Goal: Task Accomplishment & Management: Manage account settings

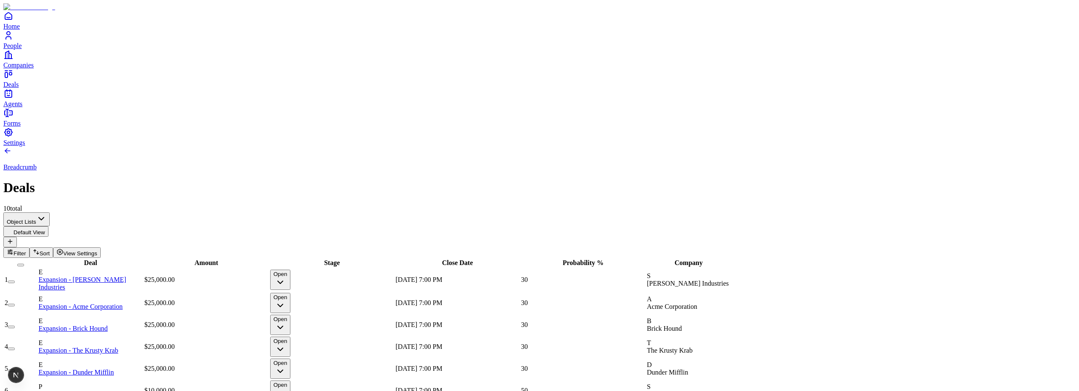
click at [101, 247] on button "View Settings" at bounding box center [77, 252] width 48 height 11
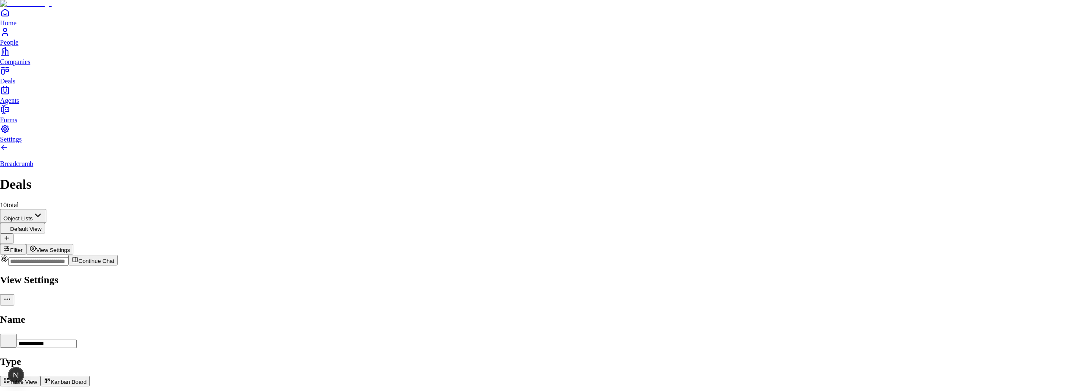
drag, startPoint x: 946, startPoint y: 66, endPoint x: 851, endPoint y: 64, distance: 95.3
click at [851, 64] on body "**********" at bounding box center [539, 256] width 1079 height 513
type input "**********"
click at [421, 273] on div at bounding box center [539, 273] width 1079 height 0
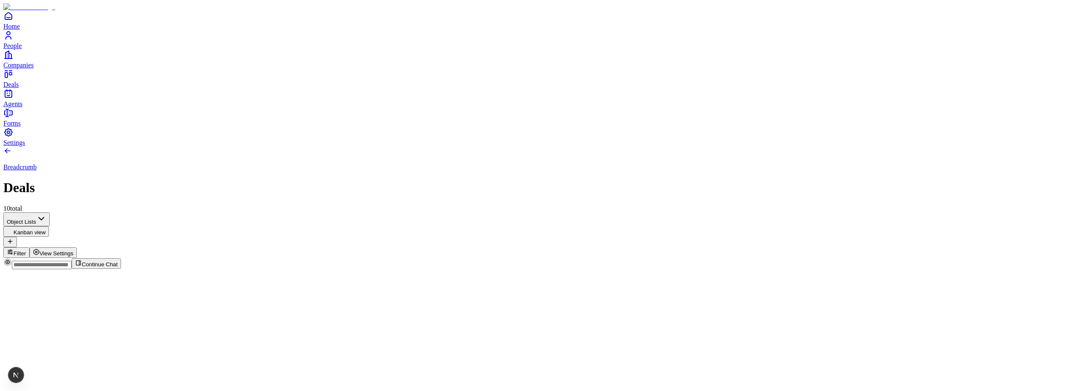
click at [74, 250] on span "View Settings" at bounding box center [57, 253] width 34 height 6
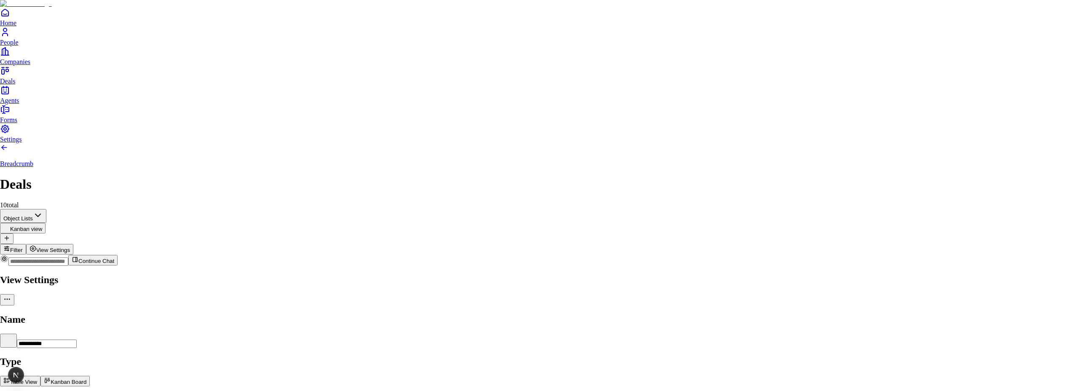
drag, startPoint x: 381, startPoint y: 50, endPoint x: 378, endPoint y: 54, distance: 4.8
click at [381, 273] on div at bounding box center [539, 273] width 1079 height 0
click at [64, 71] on html "Home People Companies Deals Agents Forms Settings Breadcrumb Deals 10 total Obj…" at bounding box center [539, 136] width 1079 height 273
click at [155, 70] on html "Home People Companies Deals Agents Forms Settings Breadcrumb Deals 10 total Obj…" at bounding box center [539, 136] width 1079 height 273
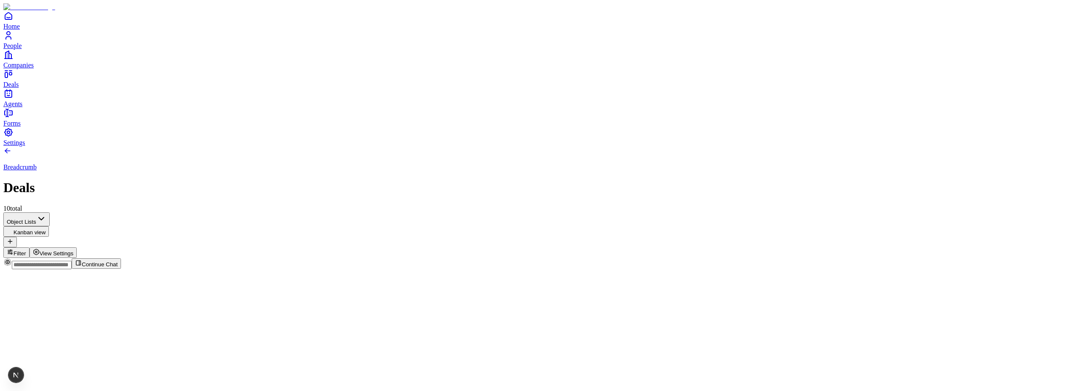
click at [49, 226] on button "Kanban view" at bounding box center [26, 231] width 46 height 11
click at [85, 73] on html "Home People Companies Deals Agents Forms Settings Breadcrumb Deals 10 total Obj…" at bounding box center [539, 136] width 1079 height 273
click at [1032, 67] on html "Home People Companies Deals Agents Forms Settings Breadcrumb Deals 10 total Obj…" at bounding box center [539, 136] width 1079 height 273
click at [49, 226] on button "Kanban view" at bounding box center [26, 231] width 46 height 11
click at [74, 250] on span "View Settings" at bounding box center [57, 253] width 34 height 6
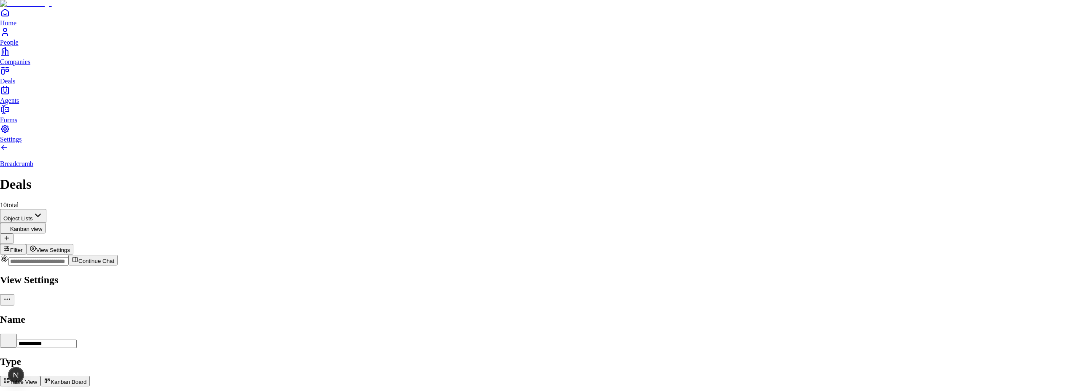
click at [40, 376] on button "Table View" at bounding box center [20, 381] width 40 height 11
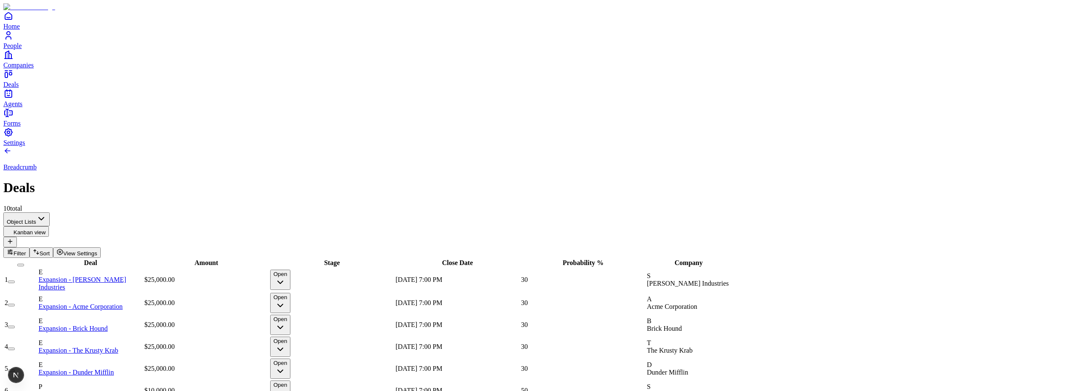
click at [101, 247] on button "View Settings" at bounding box center [77, 252] width 48 height 11
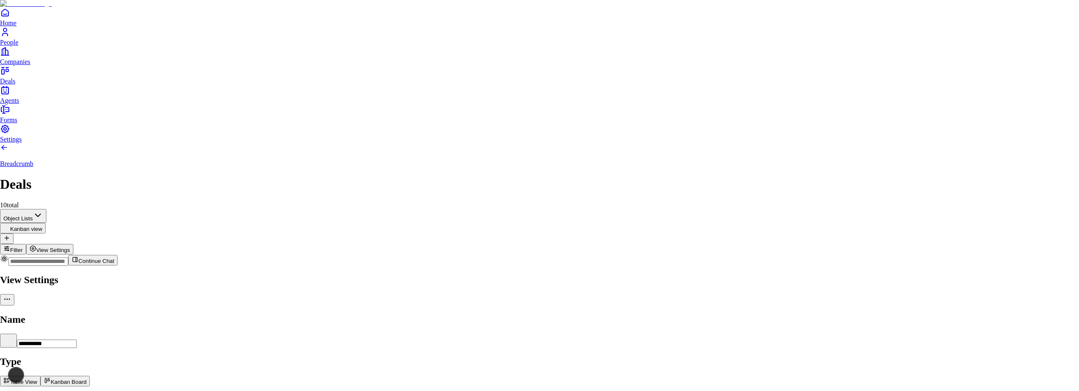
click at [90, 376] on button "Kanban Board" at bounding box center [64, 381] width 49 height 11
click at [40, 376] on button "Table View" at bounding box center [20, 381] width 40 height 11
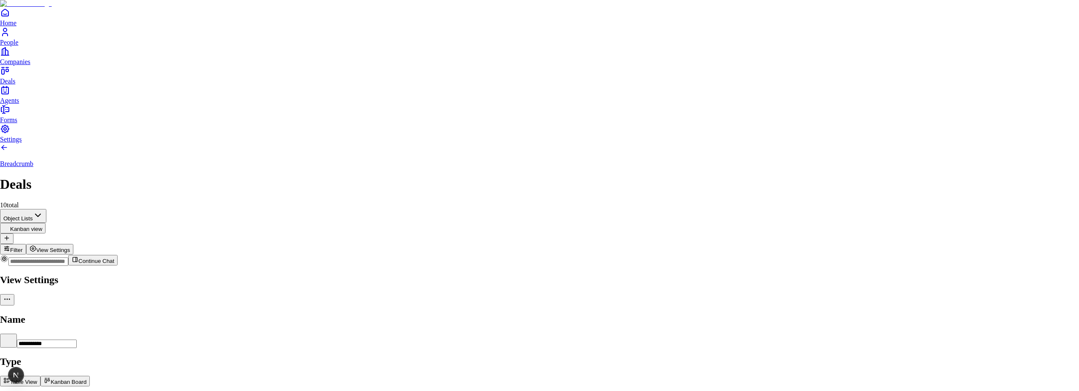
click at [90, 376] on button "Kanban Board" at bounding box center [64, 381] width 49 height 11
click at [40, 376] on button "Table View" at bounding box center [20, 381] width 40 height 11
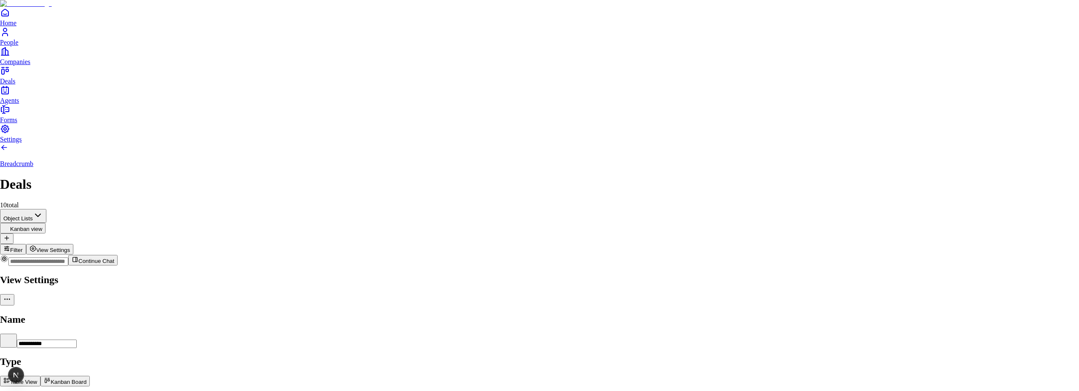
click at [40, 376] on button "Table View" at bounding box center [20, 381] width 40 height 11
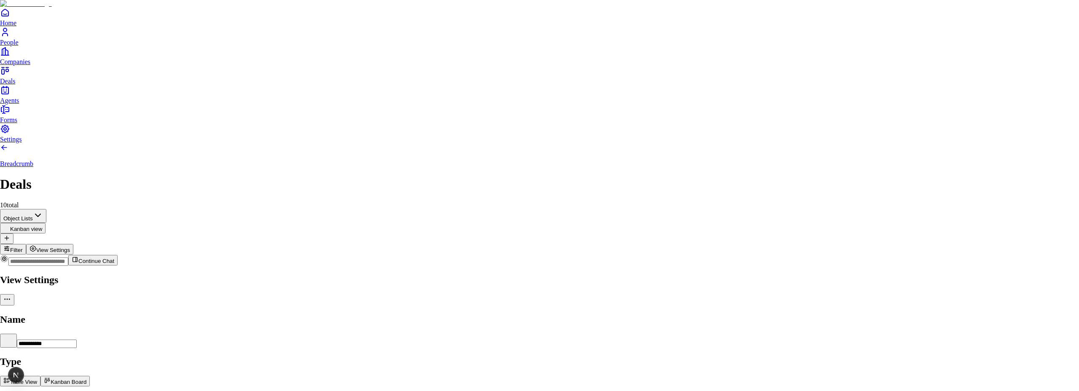
click at [682, 273] on div at bounding box center [539, 273] width 1079 height 0
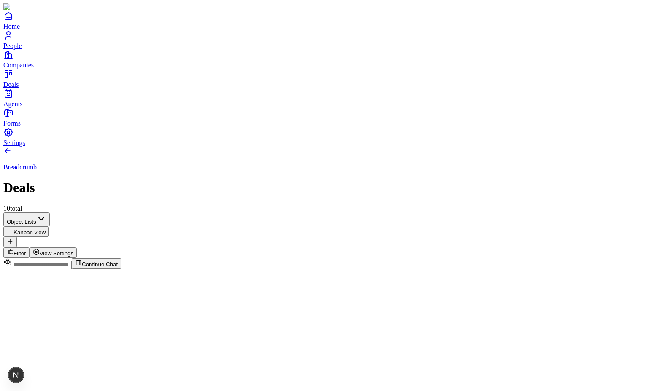
click at [586, 158] on div "Breadcrumb Deals 10 total Object Lists Kanban view Filter View Settings" at bounding box center [331, 202] width 657 height 111
click at [74, 250] on span "View Settings" at bounding box center [57, 253] width 34 height 6
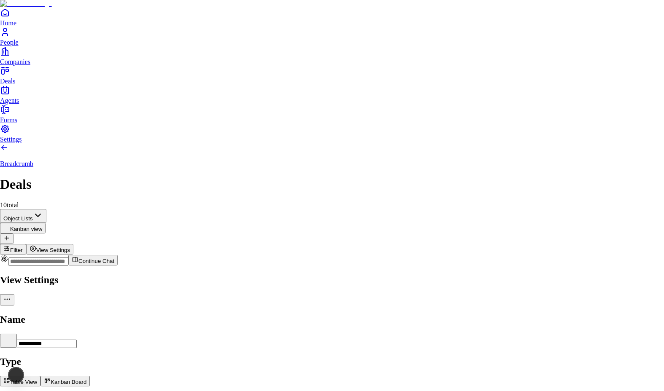
click at [40, 376] on button "Table View" at bounding box center [20, 381] width 40 height 11
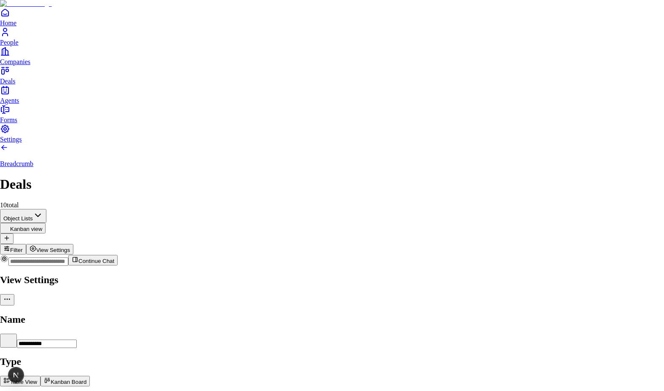
click at [324, 273] on div at bounding box center [332, 273] width 664 height 0
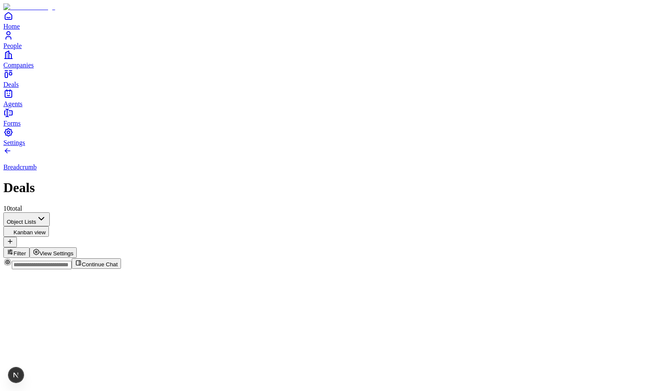
click at [12, 147] on icon at bounding box center [7, 151] width 8 height 8
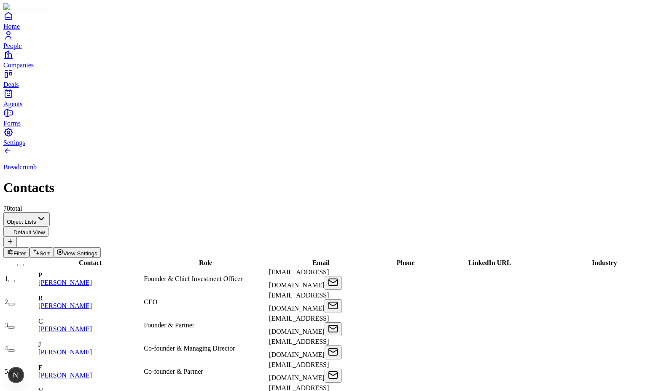
click at [97, 250] on span "View Settings" at bounding box center [80, 253] width 34 height 6
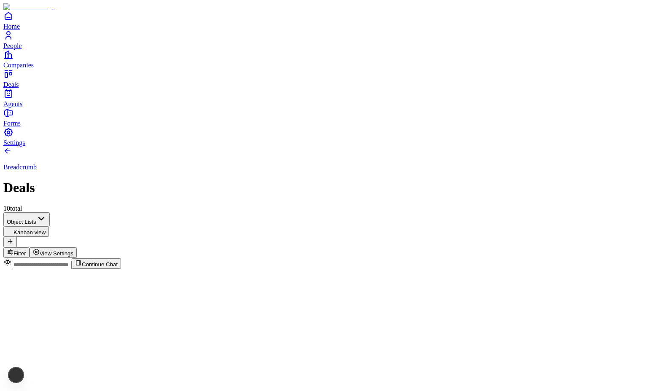
click at [49, 226] on button "Kanban view" at bounding box center [26, 231] width 46 height 11
click at [74, 250] on span "View Settings" at bounding box center [57, 253] width 34 height 6
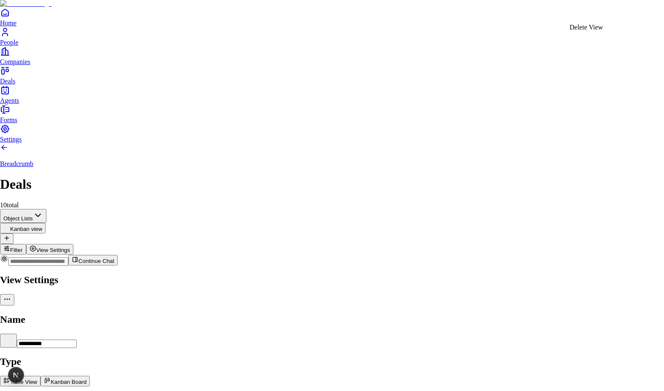
click at [629, 16] on body "**********" at bounding box center [332, 256] width 664 height 513
click at [603, 31] on div "Delete View" at bounding box center [585, 28] width 33 height 8
type input "**********"
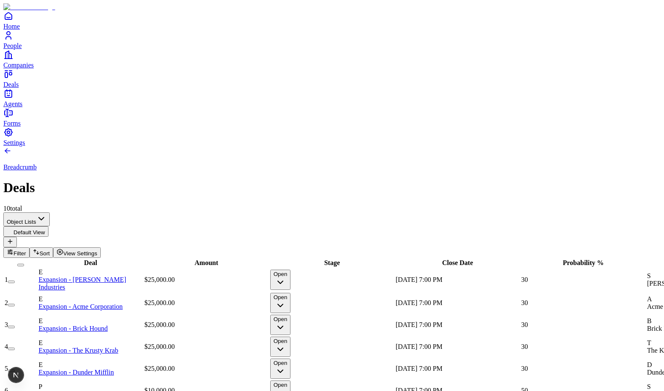
click at [97, 250] on span "View Settings" at bounding box center [80, 253] width 34 height 6
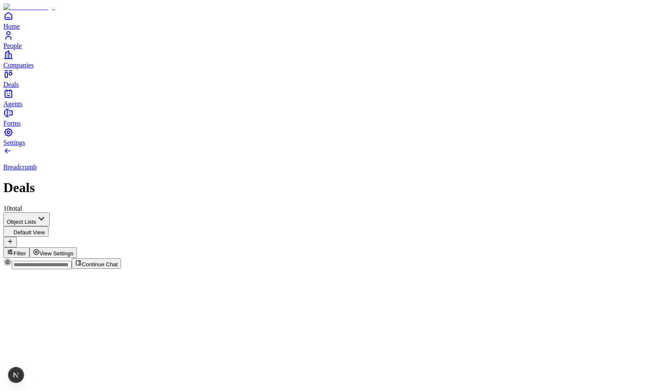
click at [74, 250] on span "View Settings" at bounding box center [57, 253] width 34 height 6
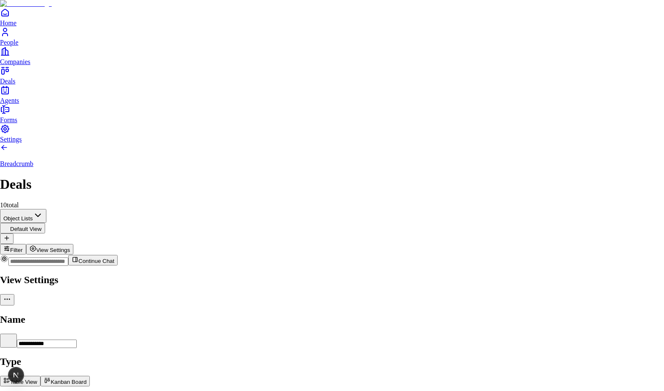
click at [294, 273] on div at bounding box center [332, 273] width 664 height 0
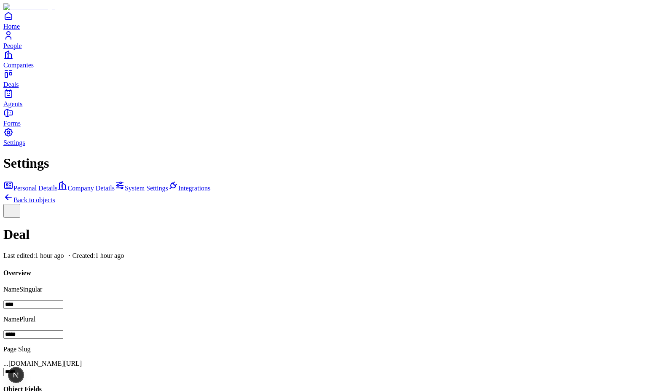
scroll to position [183, 0]
drag, startPoint x: 551, startPoint y: 262, endPoint x: 535, endPoint y: 265, distance: 16.7
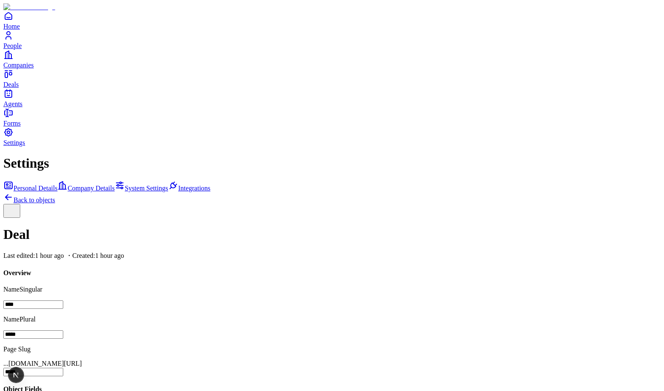
scroll to position [75, 0]
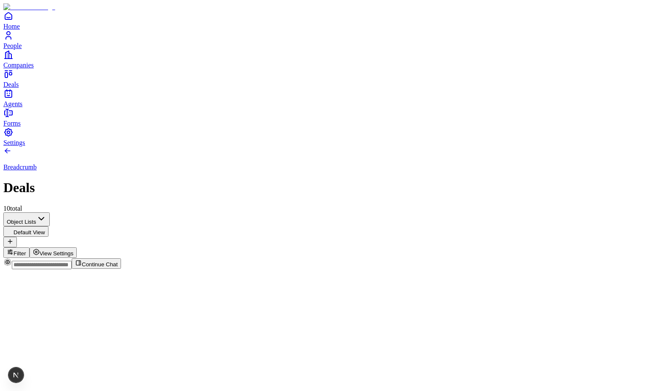
click at [77, 247] on button "View Settings" at bounding box center [54, 252] width 48 height 11
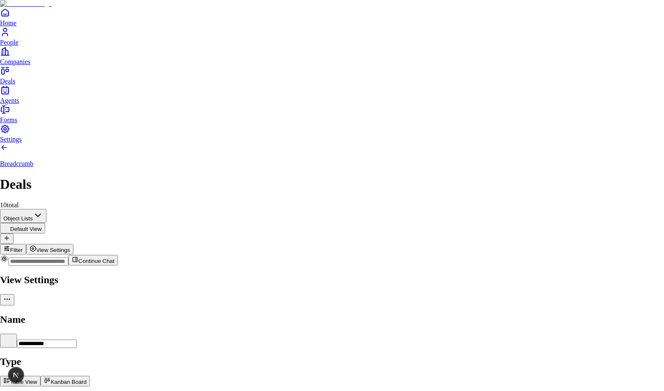
click at [40, 376] on button "Table View" at bounding box center [20, 381] width 40 height 11
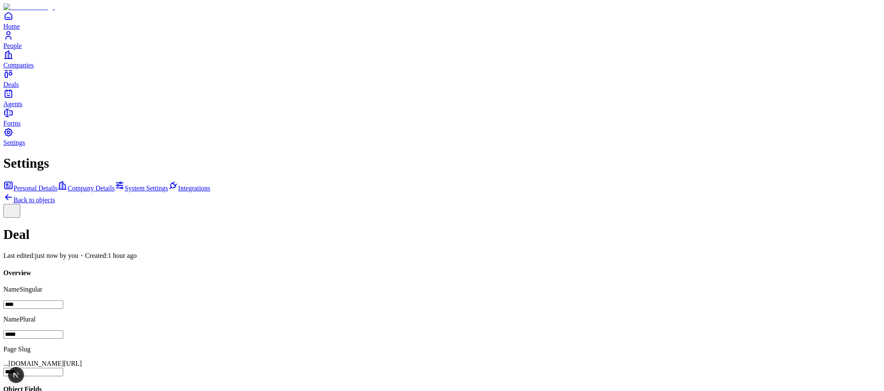
scroll to position [93, 0]
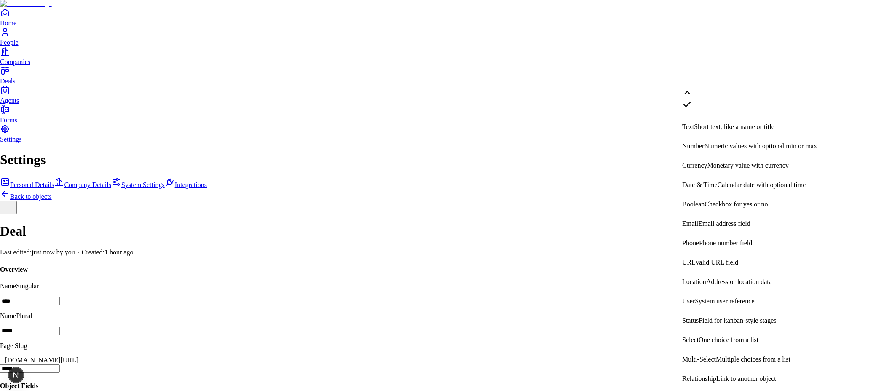
scroll to position [159, 0]
select select "******"
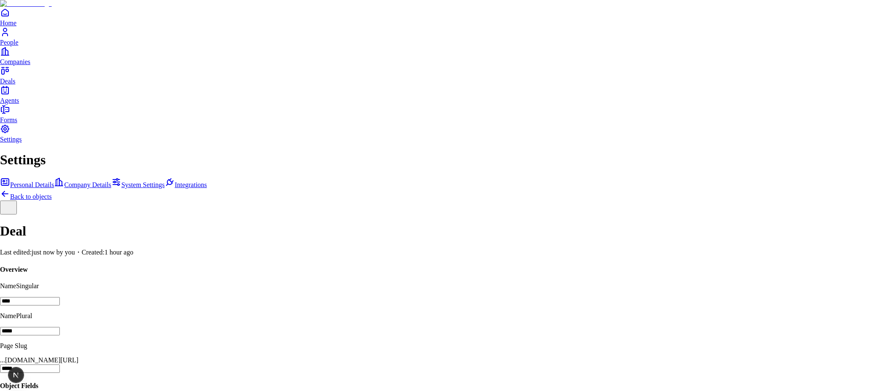
type input "***"
click at [720, 270] on icon "Red Dark" at bounding box center [716, 266] width 7 height 7
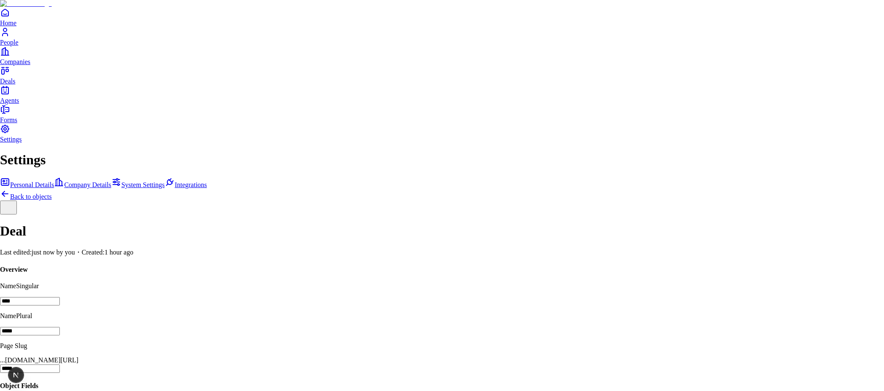
type input "*******"
click at [690, 290] on icon "Green Dark" at bounding box center [685, 287] width 7 height 7
type input "******"
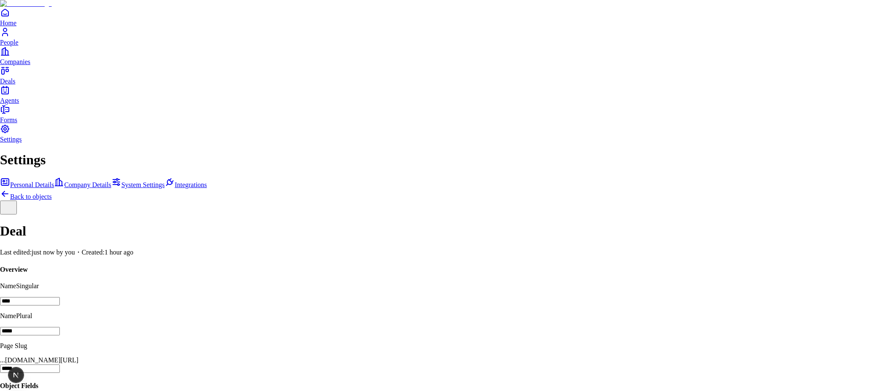
click at [705, 314] on icon "Yellow Dark" at bounding box center [701, 309] width 7 height 7
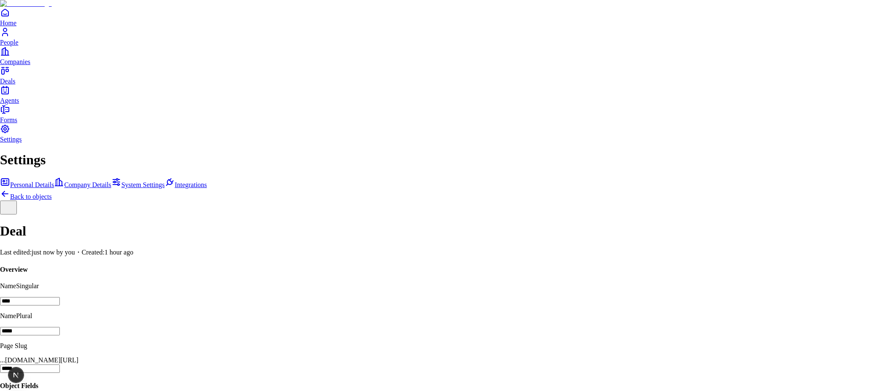
type input "*"
type input "******"
type input "*"
type input "***"
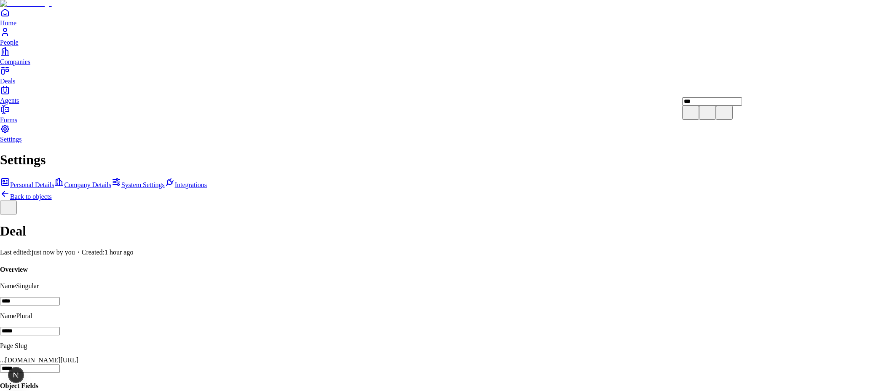
click at [696, 117] on icon at bounding box center [691, 112] width 10 height 10
drag, startPoint x: 846, startPoint y: 374, endPoint x: 794, endPoint y: 361, distance: 53.8
select select "****"
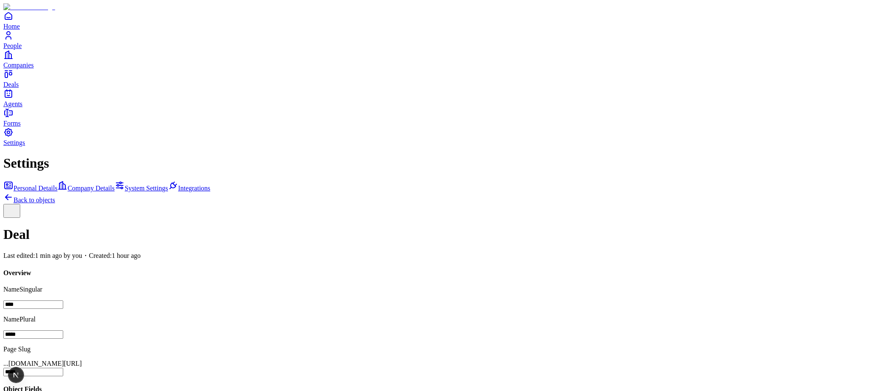
scroll to position [0, 0]
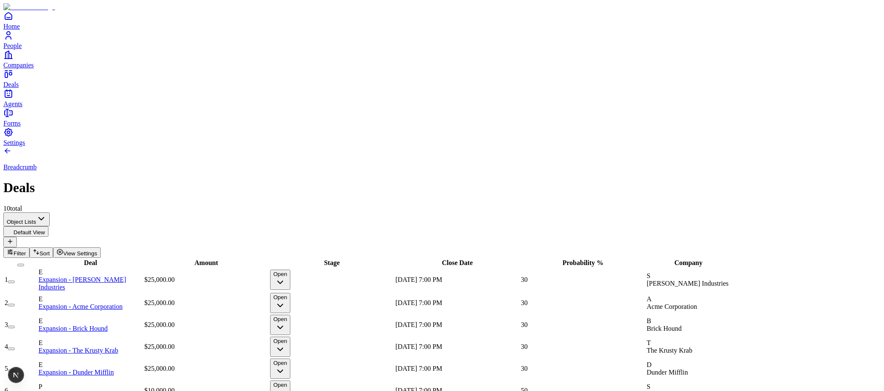
click at [285, 277] on icon "button" at bounding box center [280, 282] width 10 height 10
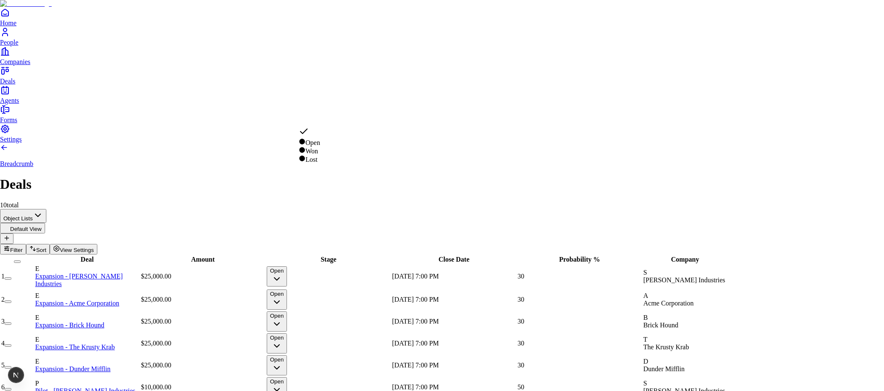
click at [413, 115] on html "Home People Companies Deals Agents Forms Settings Breadcrumb Deals 10 total Obj…" at bounding box center [442, 252] width 884 height 504
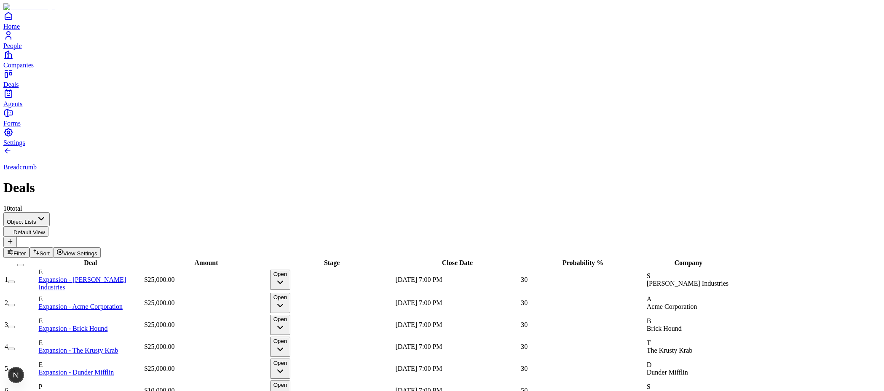
click at [101, 247] on button "View Settings" at bounding box center [77, 252] width 48 height 11
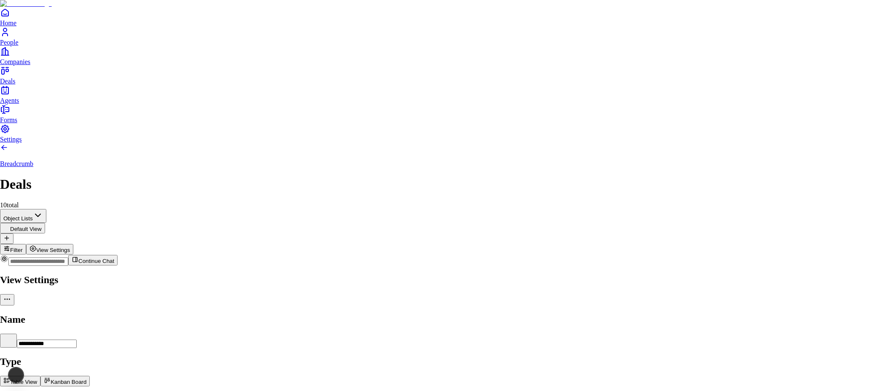
click at [598, 273] on div at bounding box center [442, 273] width 884 height 0
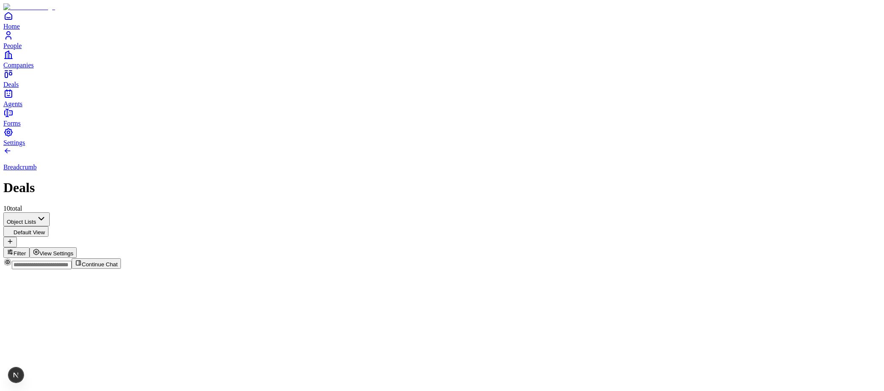
click at [74, 250] on span "View Settings" at bounding box center [57, 253] width 34 height 6
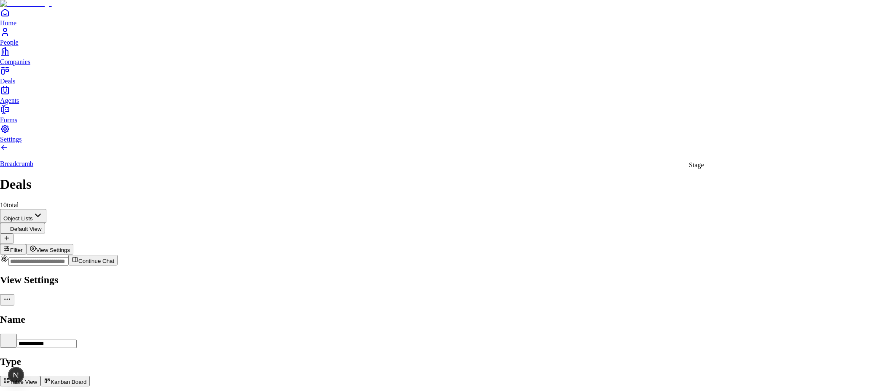
click at [849, 150] on body "**********" at bounding box center [442, 256] width 884 height 513
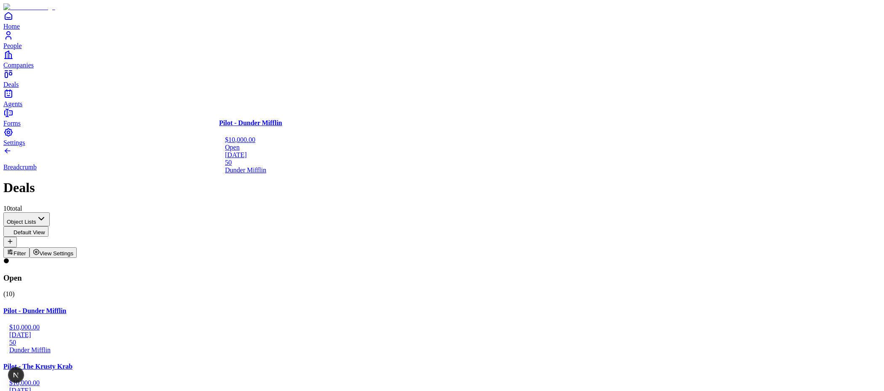
drag, startPoint x: 145, startPoint y: 157, endPoint x: 278, endPoint y: 158, distance: 133.2
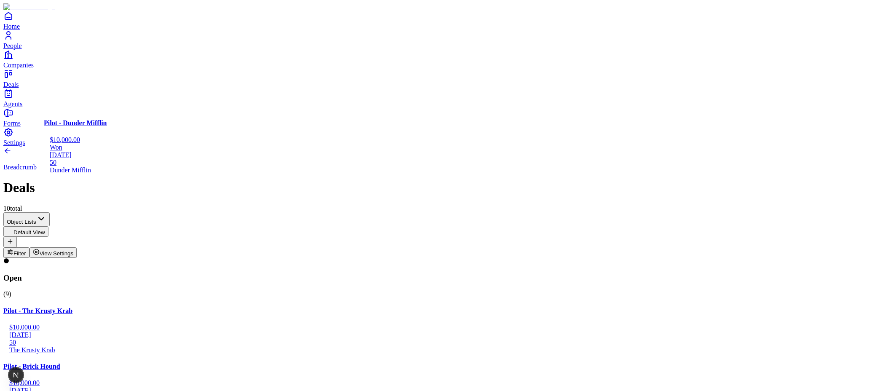
drag, startPoint x: 322, startPoint y: 157, endPoint x: 149, endPoint y: 156, distance: 173.2
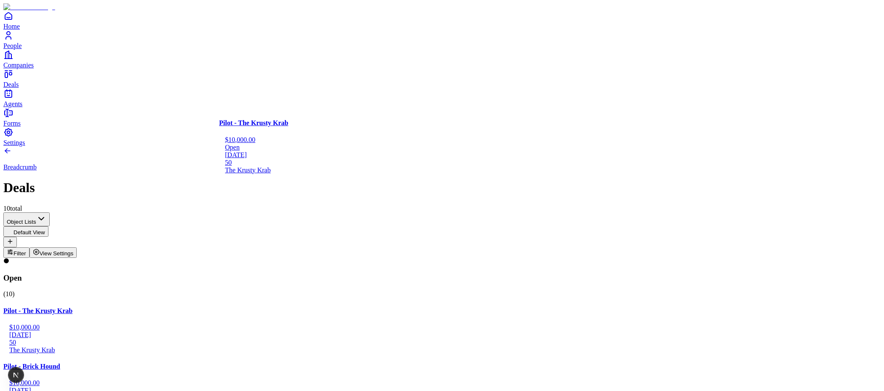
drag, startPoint x: 145, startPoint y: 146, endPoint x: 321, endPoint y: 150, distance: 175.8
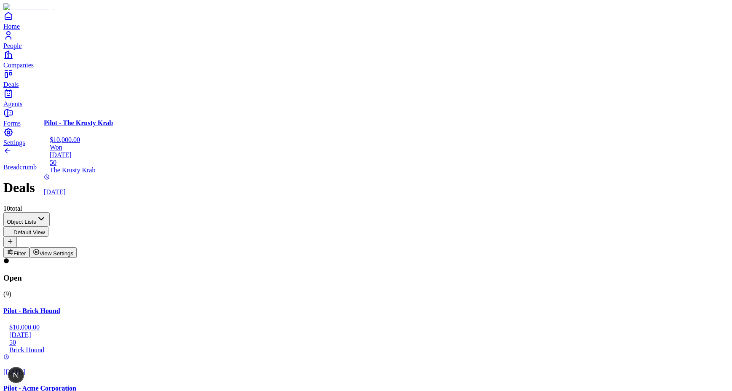
drag, startPoint x: 204, startPoint y: 143, endPoint x: 102, endPoint y: 143, distance: 102.8
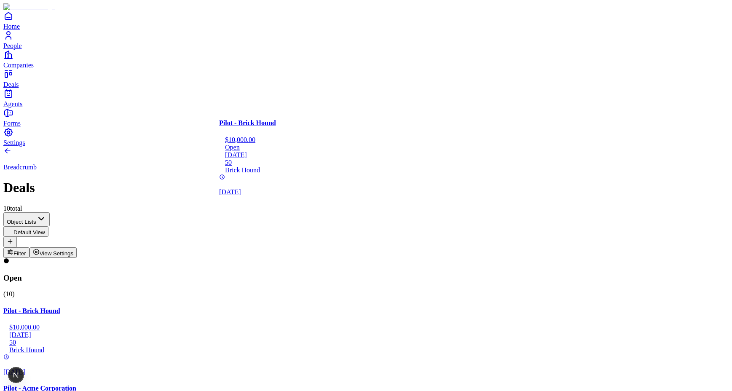
drag, startPoint x: 141, startPoint y: 134, endPoint x: 290, endPoint y: 137, distance: 149.2
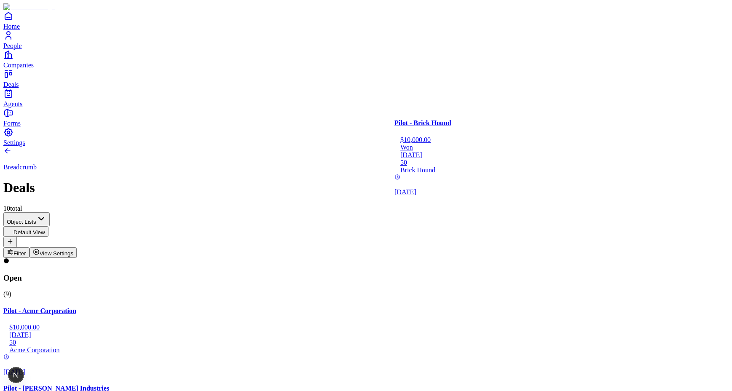
drag, startPoint x: 405, startPoint y: 156, endPoint x: 489, endPoint y: 160, distance: 83.6
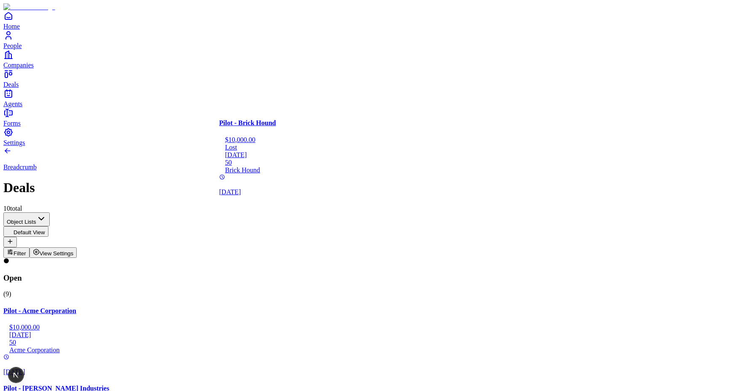
drag, startPoint x: 448, startPoint y: 150, endPoint x: 285, endPoint y: 148, distance: 163.1
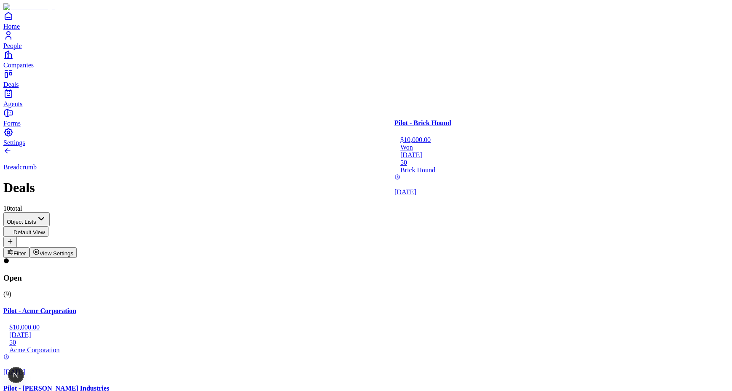
drag, startPoint x: 283, startPoint y: 150, endPoint x: 460, endPoint y: 153, distance: 177.0
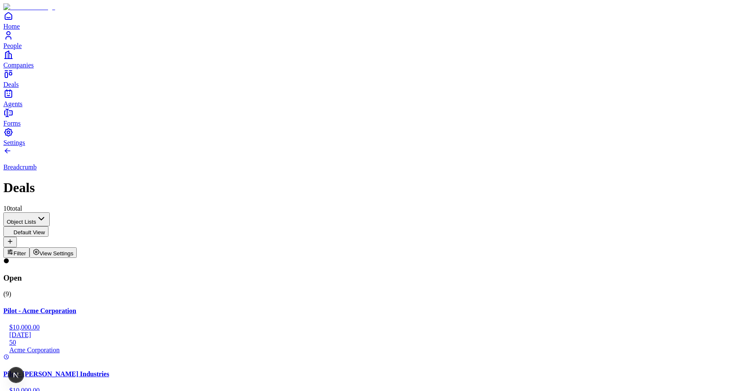
click at [74, 250] on span "View Settings" at bounding box center [57, 253] width 34 height 6
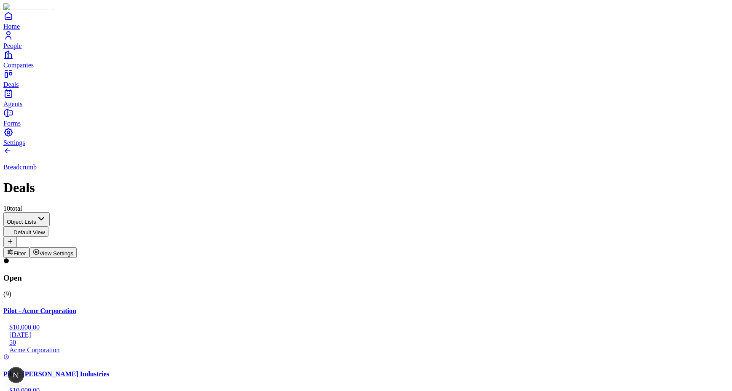
click at [74, 250] on span "View Settings" at bounding box center [57, 253] width 34 height 6
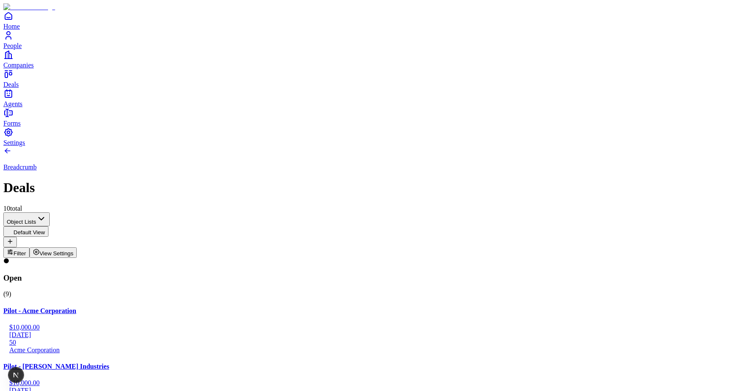
click at [74, 250] on span "View Settings" at bounding box center [57, 253] width 34 height 6
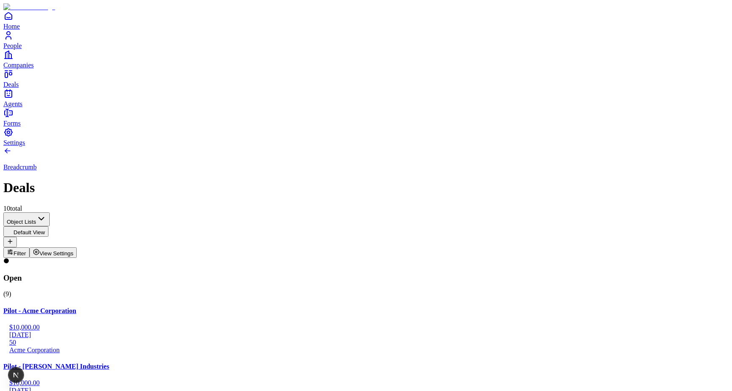
click at [74, 250] on span "View Settings" at bounding box center [57, 253] width 34 height 6
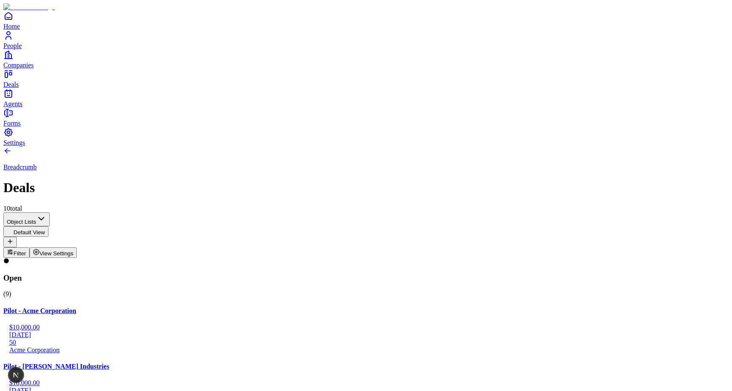
click at [74, 250] on span "View Settings" at bounding box center [57, 253] width 34 height 6
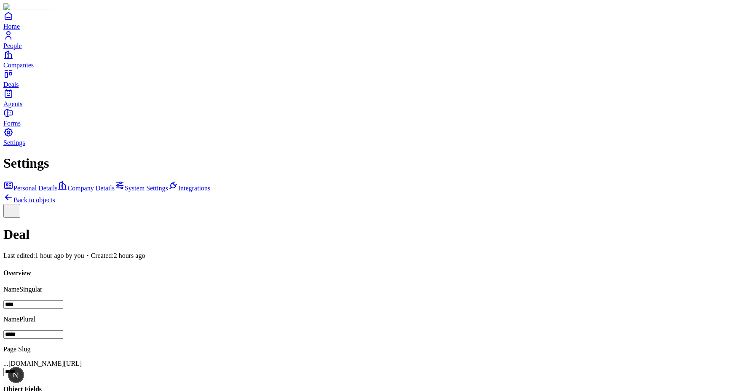
scroll to position [80, 0]
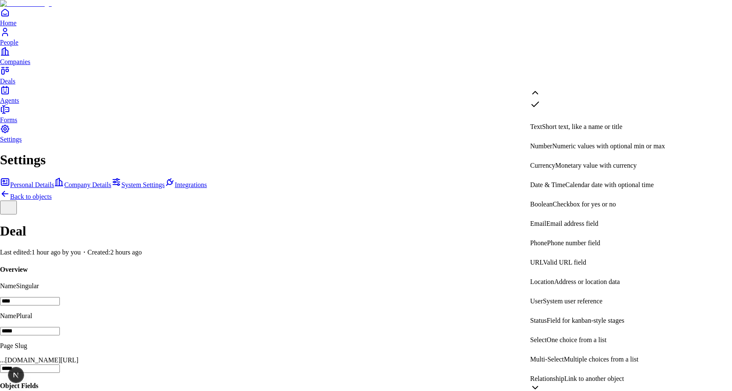
scroll to position [159, 0]
select select "******"
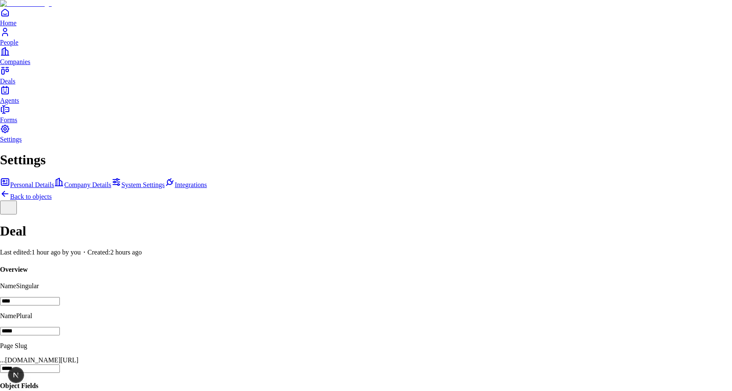
drag, startPoint x: 582, startPoint y: 119, endPoint x: 529, endPoint y: 116, distance: 53.2
drag, startPoint x: 587, startPoint y: 113, endPoint x: 551, endPoint y: 115, distance: 35.5
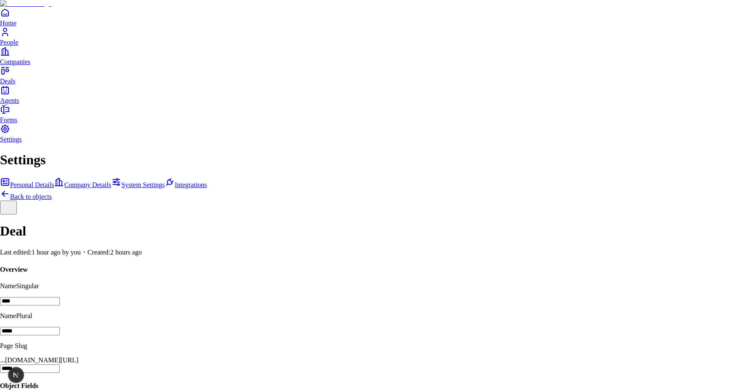
type input "********"
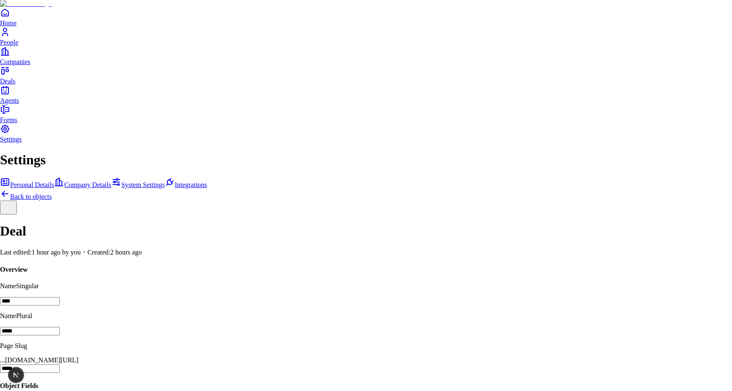
type input "********"
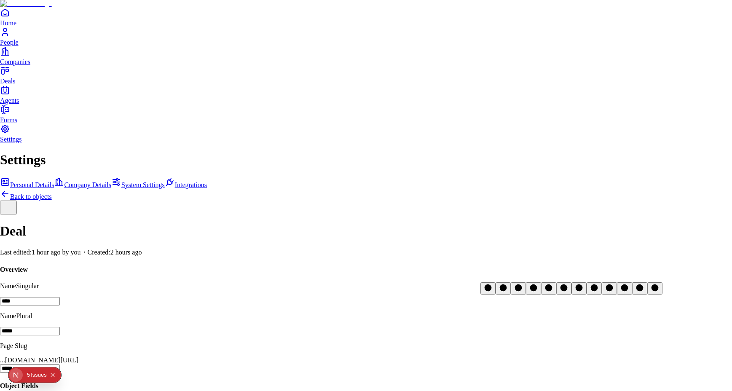
click at [537, 291] on icon "Green Dark" at bounding box center [533, 287] width 7 height 7
select select "****"
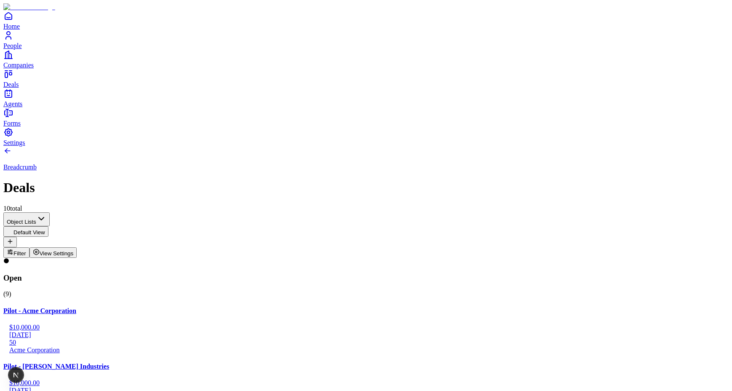
click at [77, 247] on button "View Settings" at bounding box center [54, 252] width 48 height 11
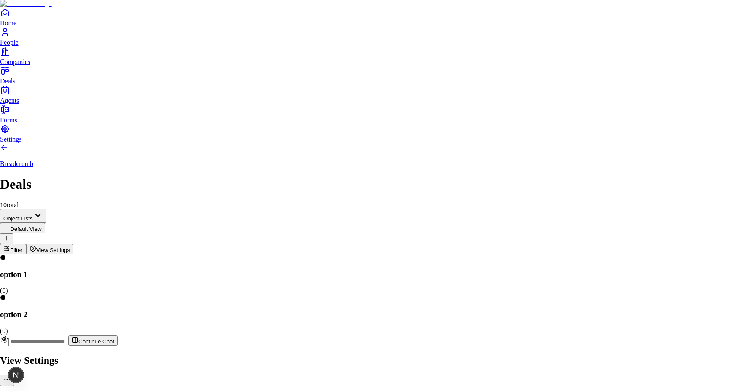
click at [437, 353] on div at bounding box center [366, 353] width 732 height 0
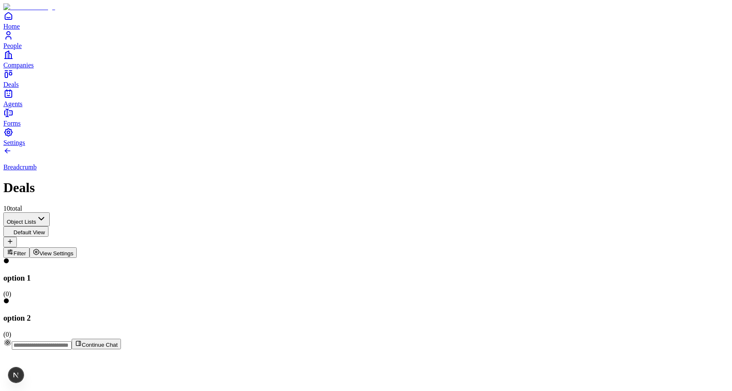
click at [74, 250] on span "View Settings" at bounding box center [57, 253] width 34 height 6
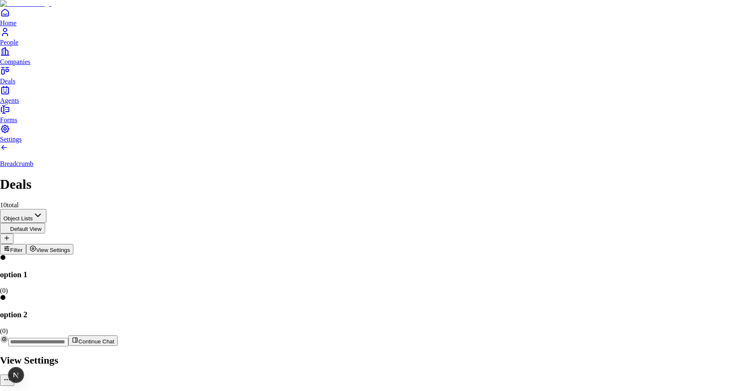
click at [389, 353] on div at bounding box center [366, 353] width 732 height 0
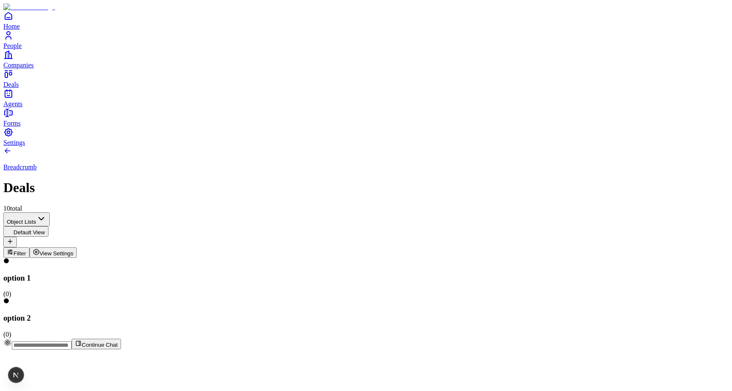
click at [74, 250] on span "View Settings" at bounding box center [57, 253] width 34 height 6
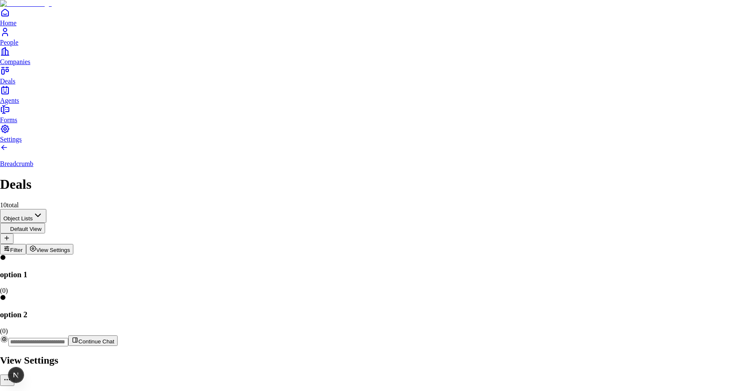
click at [479, 353] on div at bounding box center [366, 353] width 732 height 0
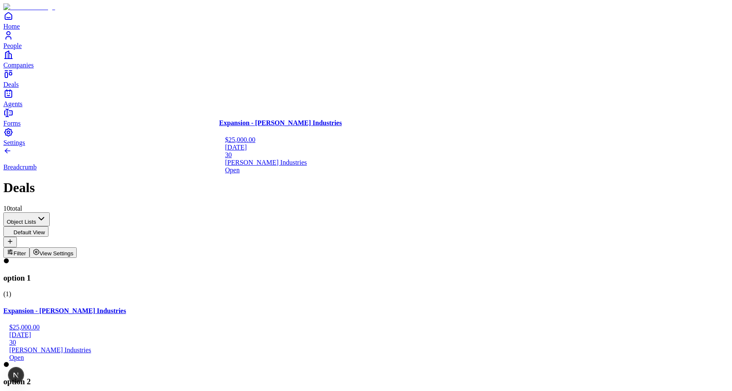
drag, startPoint x: 140, startPoint y: 152, endPoint x: 307, endPoint y: 147, distance: 167.4
click at [307, 258] on div "option 1 ( 1 ) Expansion - Stark Industries $25,000.00 11/27/2025 30 Stark Indu…" at bounding box center [365, 330] width 725 height 144
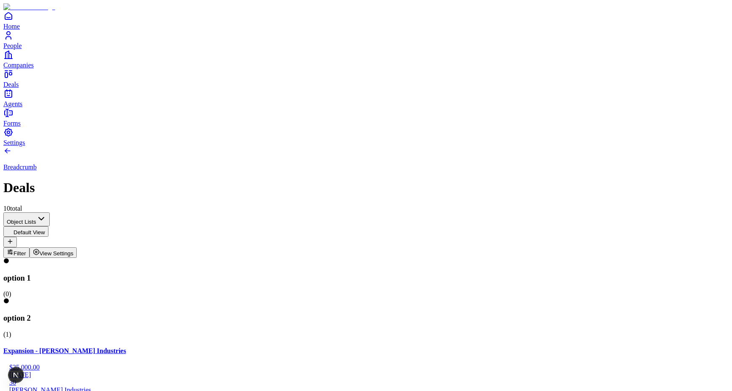
click at [74, 250] on span "View Settings" at bounding box center [57, 253] width 34 height 6
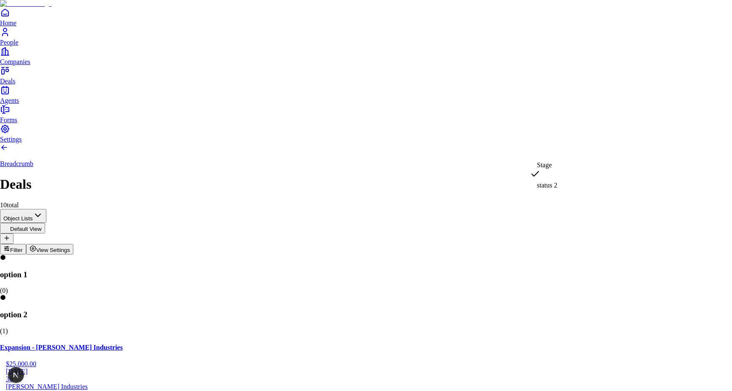
click at [623, 160] on body "**********" at bounding box center [366, 332] width 732 height 665
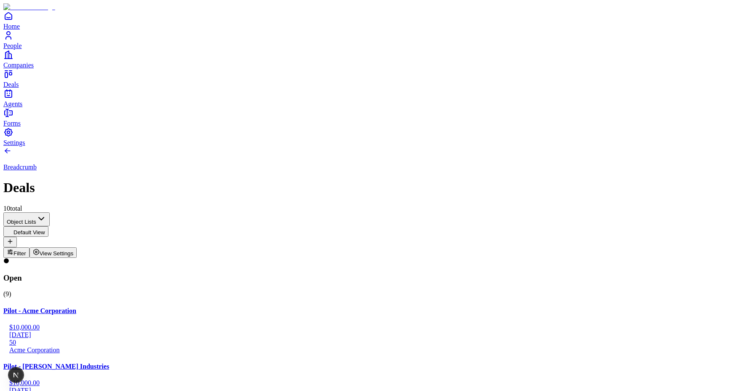
click at [74, 250] on span "View Settings" at bounding box center [57, 253] width 34 height 6
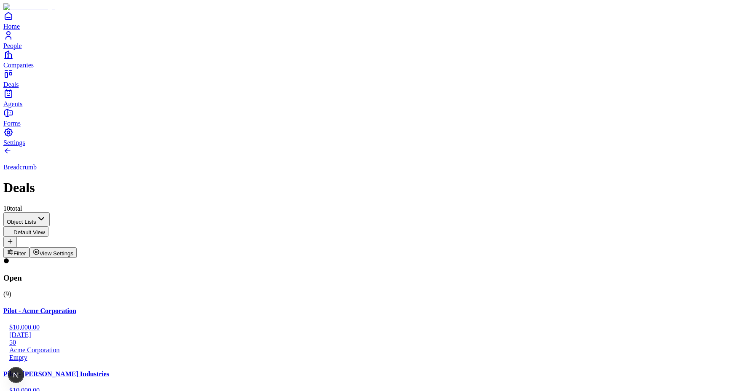
click at [74, 250] on span "View Settings" at bounding box center [57, 253] width 34 height 6
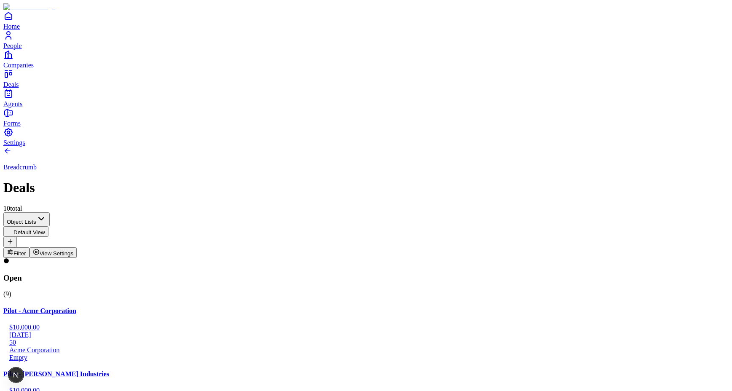
scroll to position [384, 0]
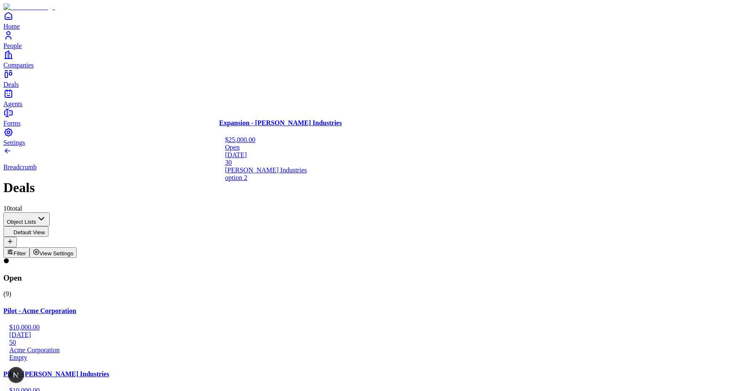
drag, startPoint x: 164, startPoint y: 341, endPoint x: 346, endPoint y: 196, distance: 232.4
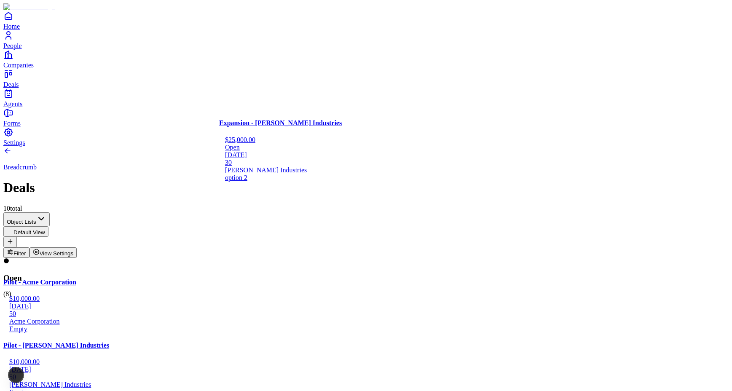
scroll to position [312, 0]
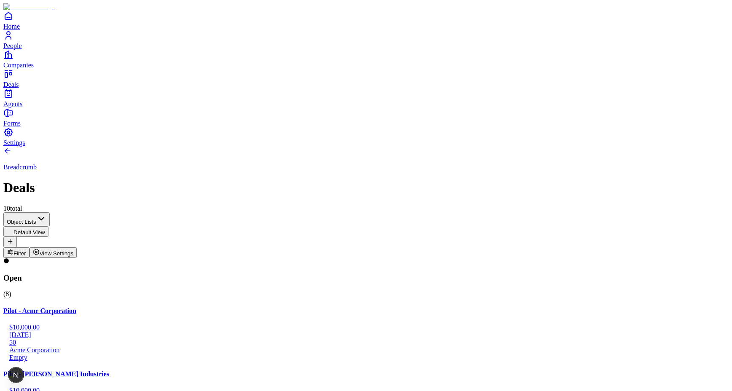
scroll to position [312, 0]
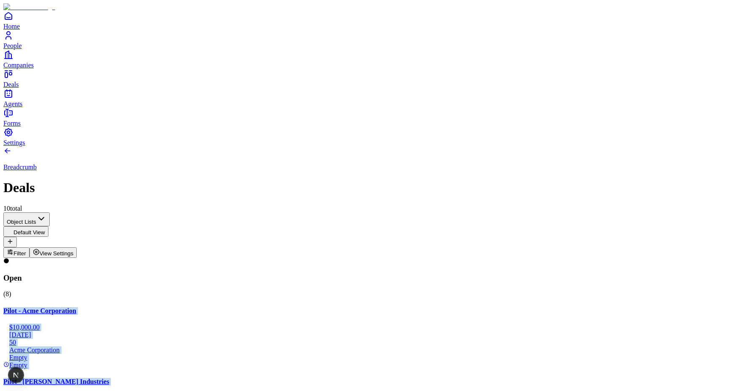
drag, startPoint x: 139, startPoint y: 97, endPoint x: 288, endPoint y: 90, distance: 149.8
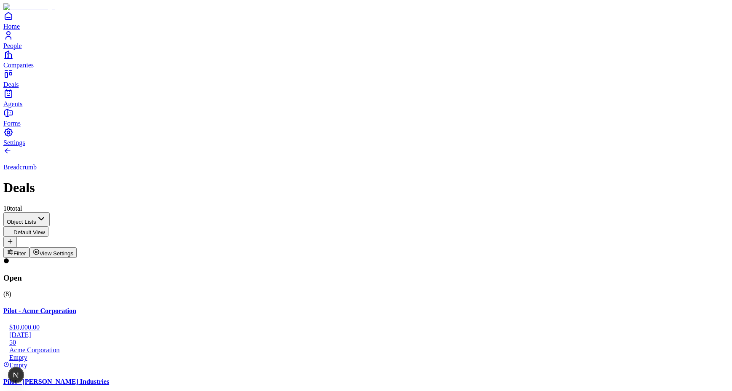
drag, startPoint x: 497, startPoint y: 94, endPoint x: 460, endPoint y: 101, distance: 37.2
drag, startPoint x: 118, startPoint y: 164, endPoint x: 123, endPoint y: 167, distance: 6.6
